Goal: Information Seeking & Learning: Check status

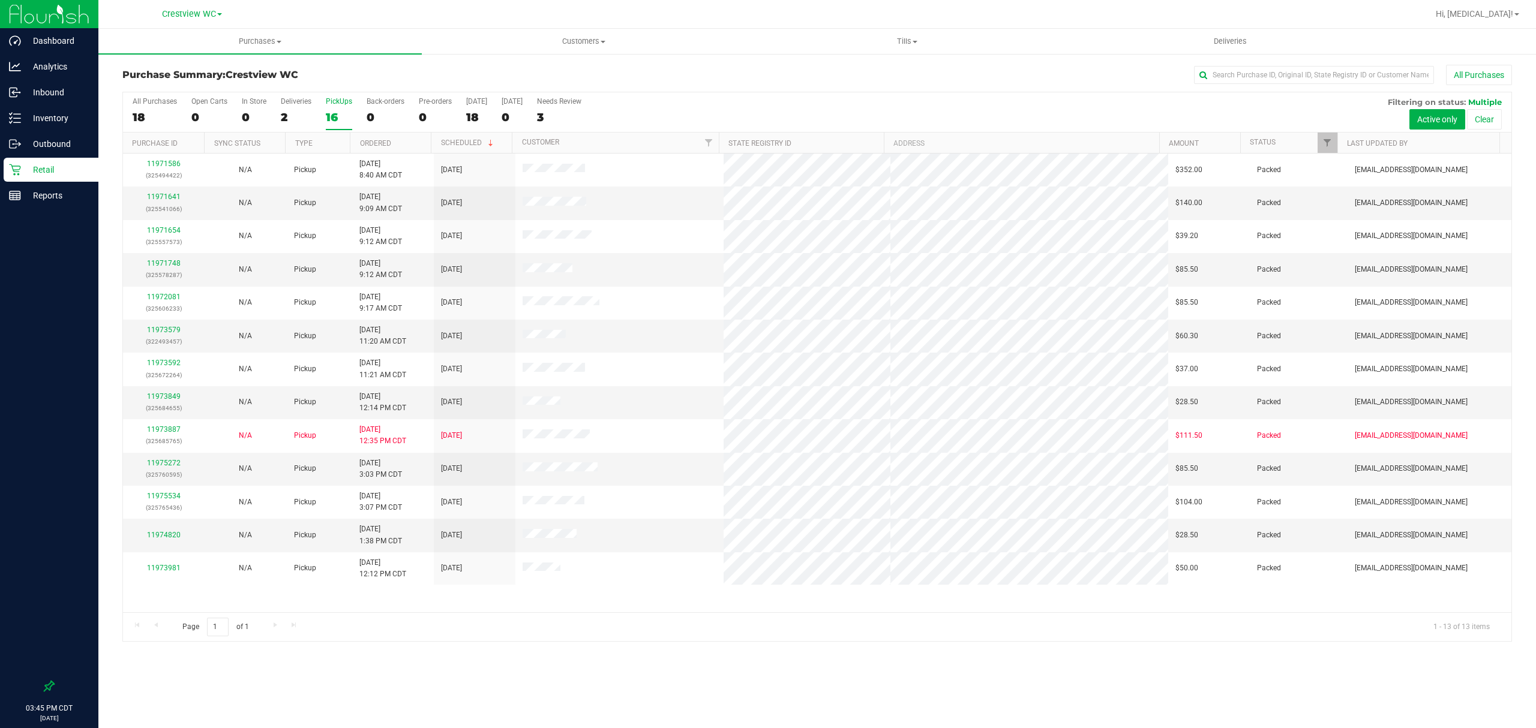
click at [434, 701] on div "Purchases Summary of purchases Fulfillment All purchases Customers All customer…" at bounding box center [817, 379] width 1438 height 700
click at [50, 209] on div at bounding box center [49, 442] width 98 height 466
click at [51, 193] on p "Reports" at bounding box center [57, 195] width 72 height 14
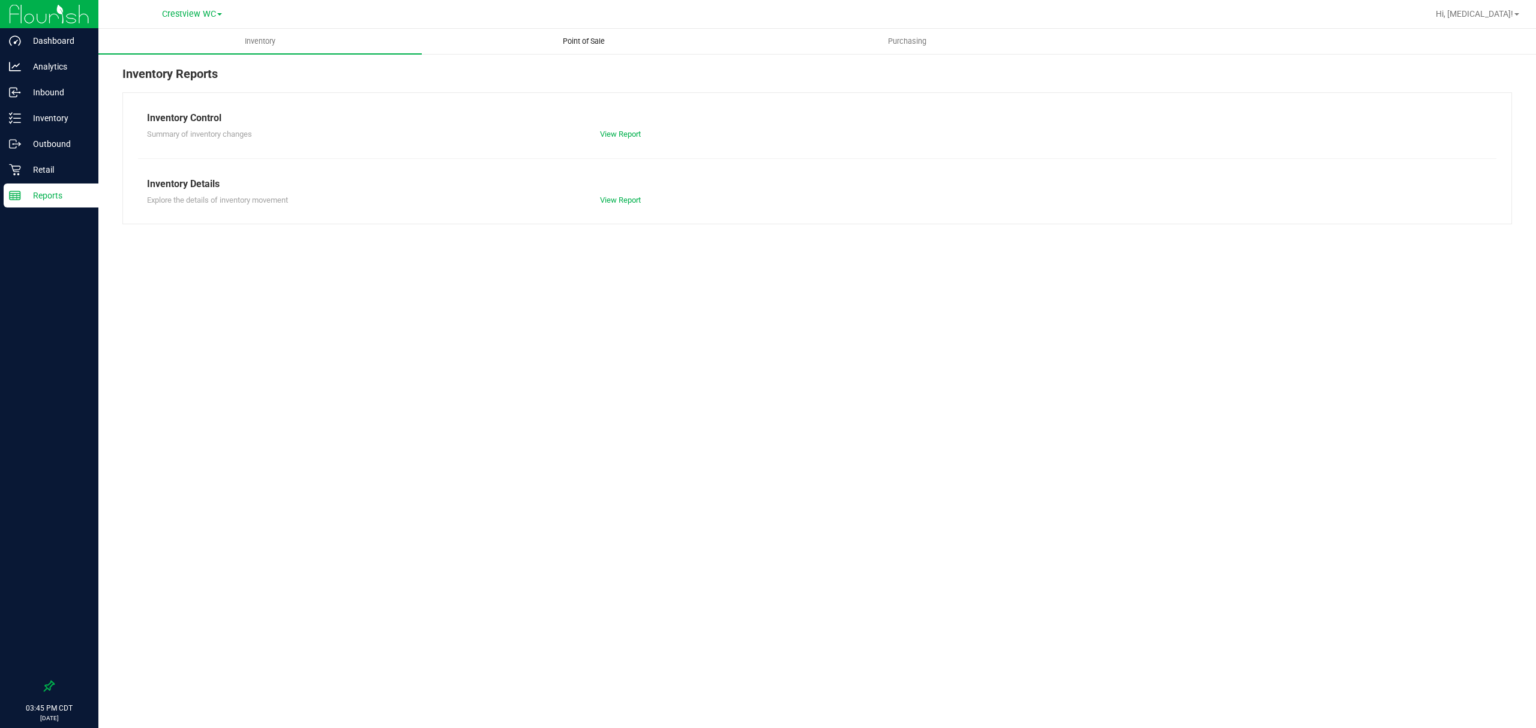
click at [587, 46] on span "Point of Sale" at bounding box center [584, 41] width 74 height 11
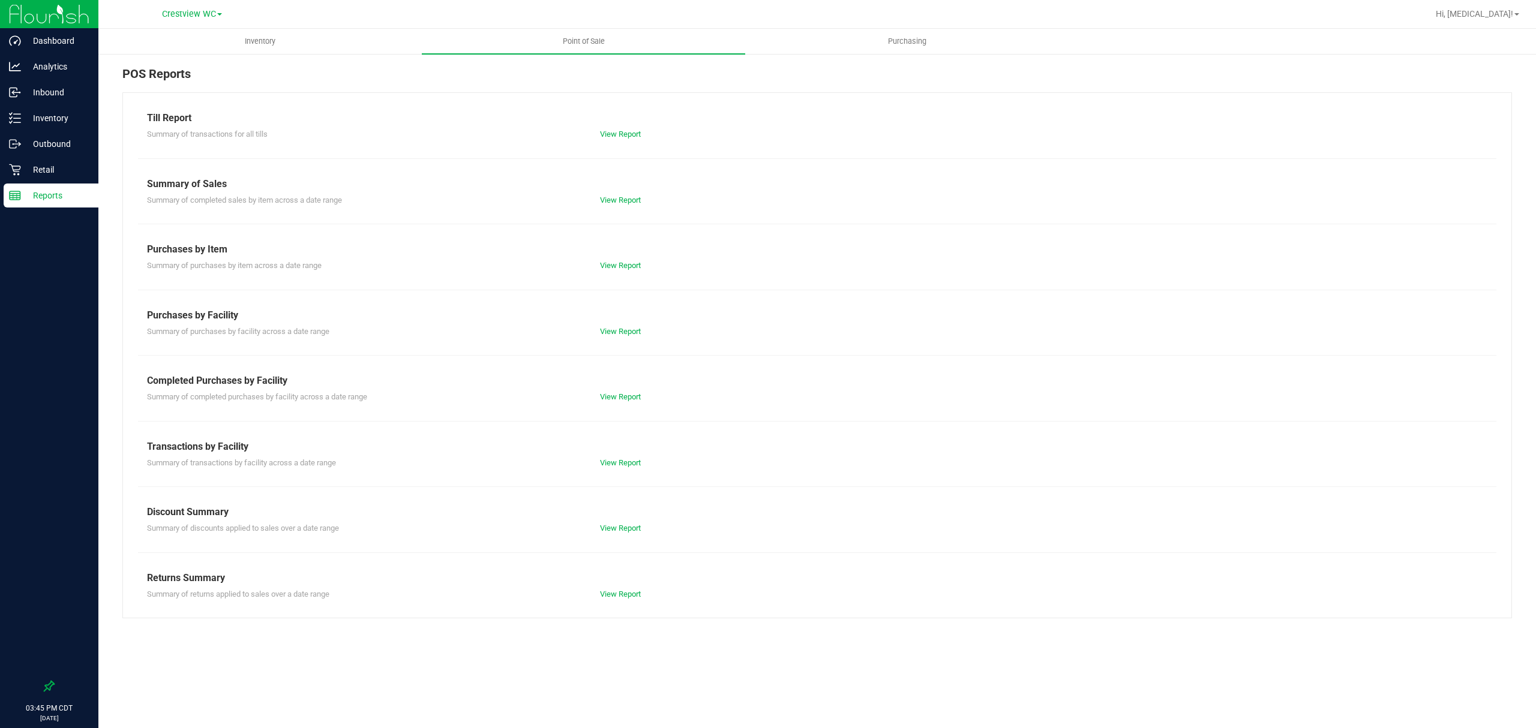
click at [638, 392] on div "View Report" at bounding box center [704, 397] width 226 height 12
click at [629, 399] on link "View Report" at bounding box center [620, 396] width 41 height 9
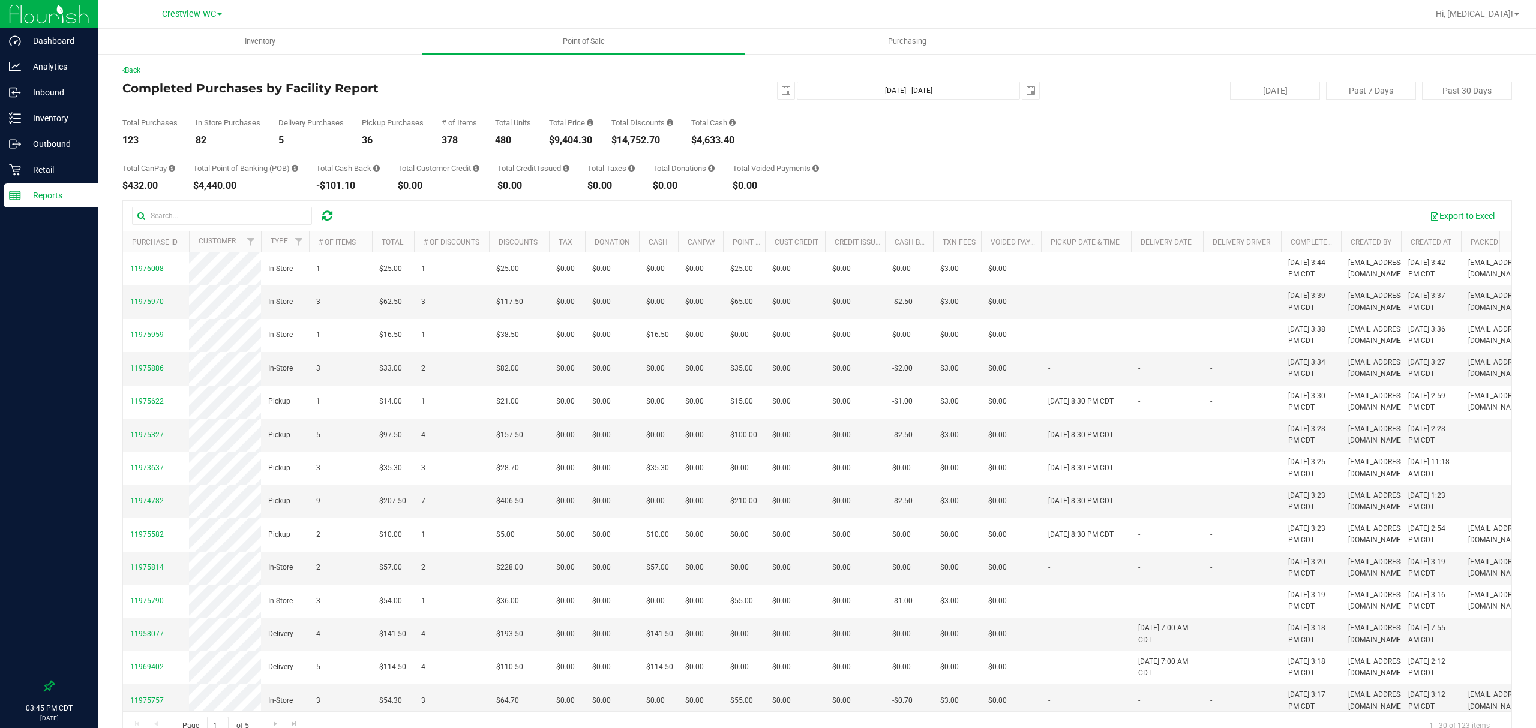
click at [1032, 183] on div "Total CanPay $432.00 Total Point of Banking (POB) $4,440.00 Total Cash Back -$1…" at bounding box center [817, 168] width 1390 height 46
click at [1031, 159] on div "Total CanPay $432.00 Total Point of Banking (POB) $4,440.00 Total Cash Back -$1…" at bounding box center [817, 168] width 1390 height 46
click at [1018, 144] on div "Total Purchases 123 In Store Purchases 82 Delivery Purchases 5 Pickup Purchases…" at bounding box center [817, 123] width 1390 height 46
click at [1498, 12] on span "Hi, [MEDICAL_DATA]!" at bounding box center [1474, 14] width 77 height 10
click at [1476, 101] on span "Sign Out" at bounding box center [1473, 106] width 35 height 12
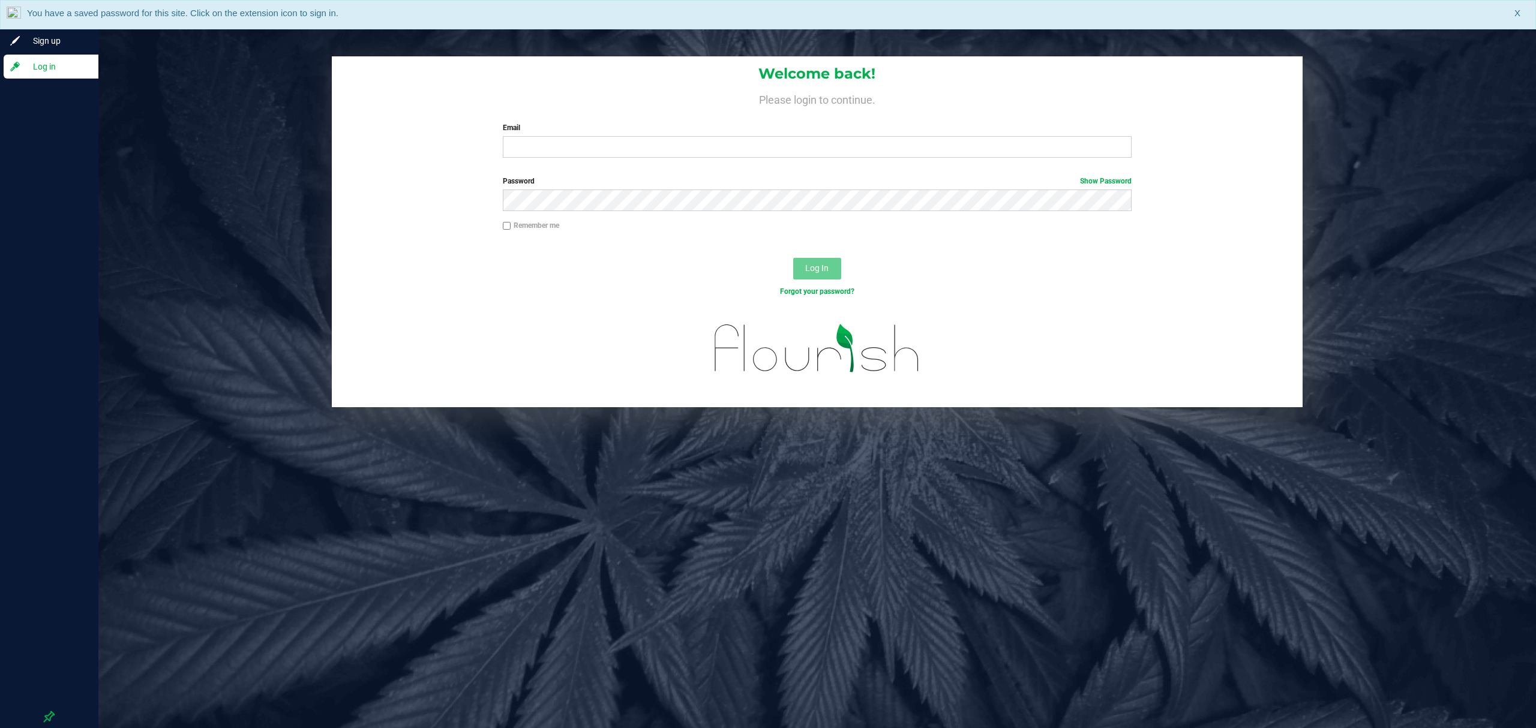
click at [817, 538] on div "Welcome back! Please login to continue. Email Required Please format your email…" at bounding box center [817, 364] width 1438 height 728
